Goal: Task Accomplishment & Management: Manage account settings

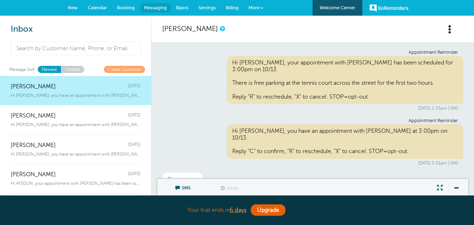
scroll to position [105, 0]
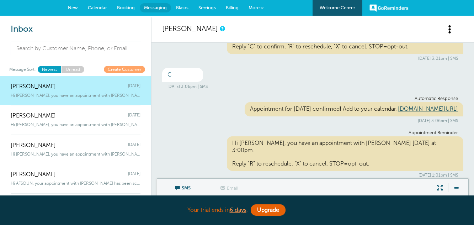
click at [95, 6] on span "Calendar" at bounding box center [97, 7] width 19 height 5
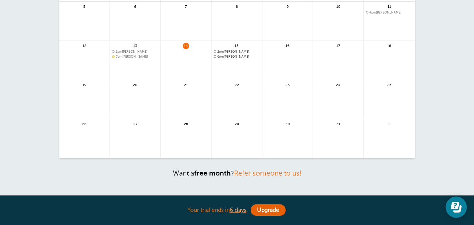
click at [241, 52] on span "2pm [PERSON_NAME]" at bounding box center [237, 52] width 46 height 4
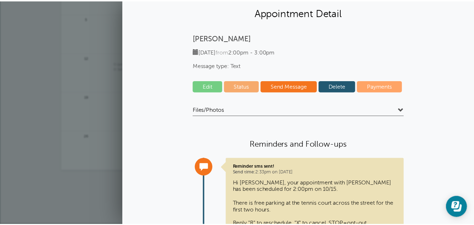
scroll to position [36, 0]
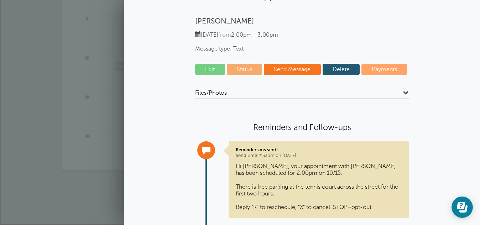
click at [347, 73] on link "Delete" at bounding box center [340, 69] width 37 height 11
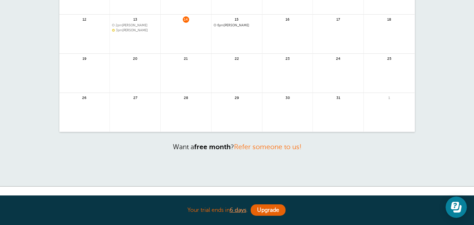
scroll to position [142, 0]
